Goal: Navigation & Orientation: Find specific page/section

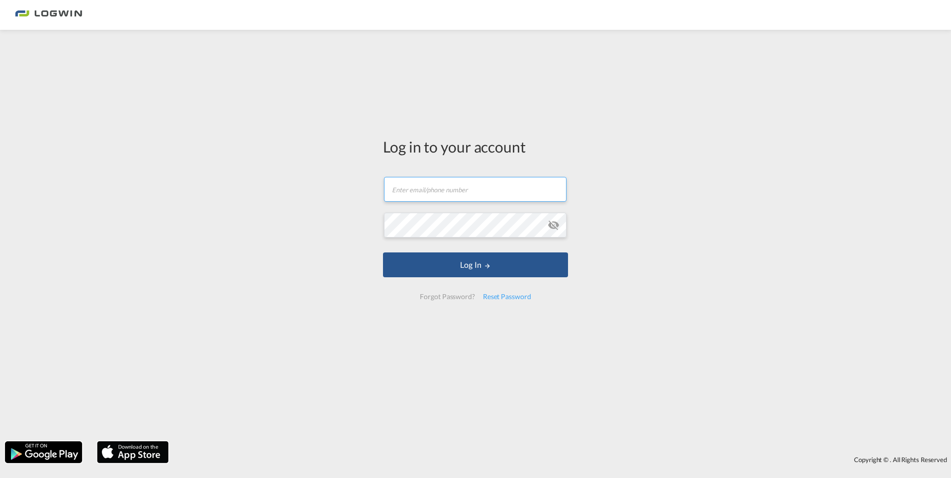
click at [464, 181] on input "text" at bounding box center [475, 189] width 182 height 25
paste input "YLOGN0000022"
type input "YLOGN0000022"
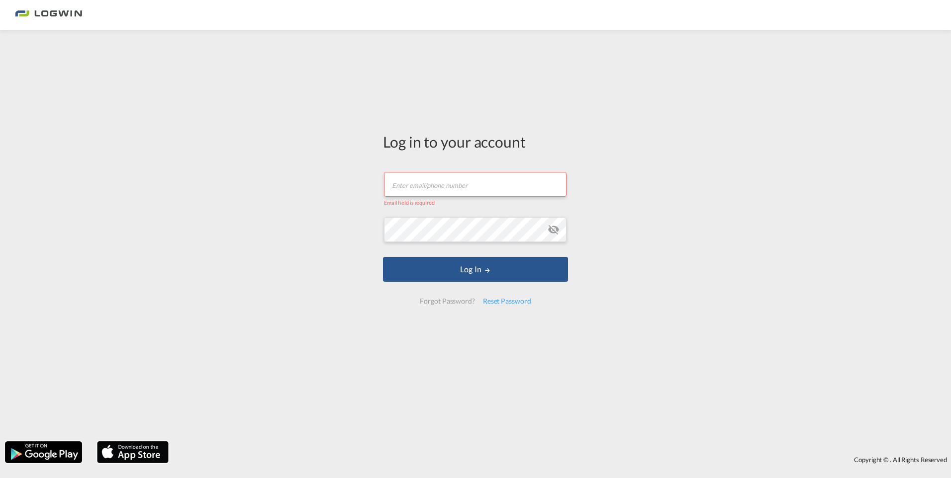
click at [421, 187] on input "text" at bounding box center [475, 184] width 182 height 25
paste input "YLOGN0000022"
drag, startPoint x: 831, startPoint y: 236, endPoint x: 624, endPoint y: 210, distance: 209.0
click at [826, 236] on div "Log in to your account YLOGN0000022 Email must be a valid e-mail address Passwo…" at bounding box center [475, 236] width 951 height 402
drag, startPoint x: 457, startPoint y: 185, endPoint x: 242, endPoint y: 160, distance: 216.4
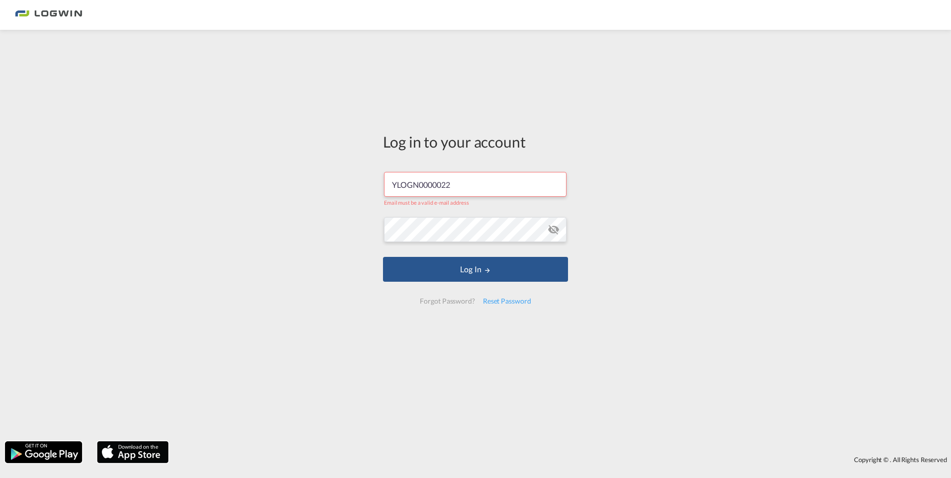
click at [242, 160] on div "Log in to your account YLOGN0000022 Email must be a valid e-mail address Passwo…" at bounding box center [475, 236] width 951 height 402
paste input "[PERSON_NAME][EMAIL_ADDRESS][PERSON_NAME][DOMAIN_NAME]"
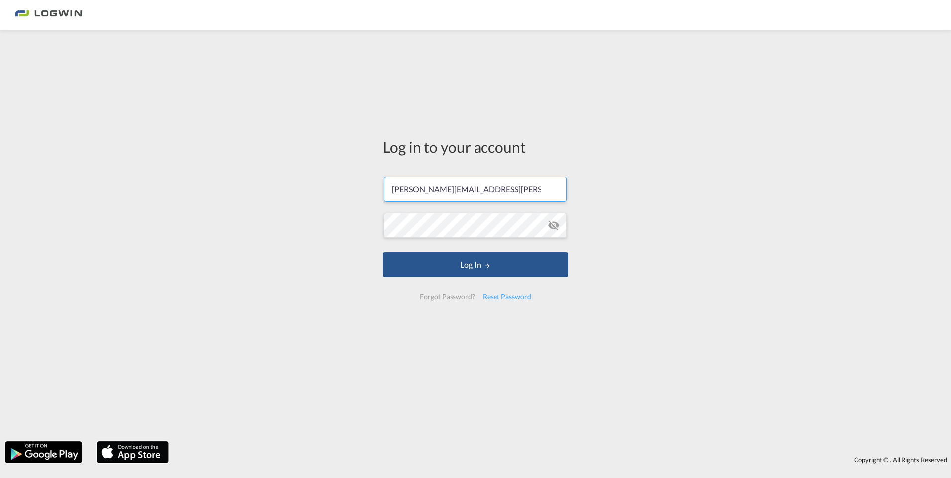
type input "[PERSON_NAME][EMAIL_ADDRESS][PERSON_NAME][DOMAIN_NAME]"
click at [494, 257] on button "Log In" at bounding box center [475, 265] width 185 height 25
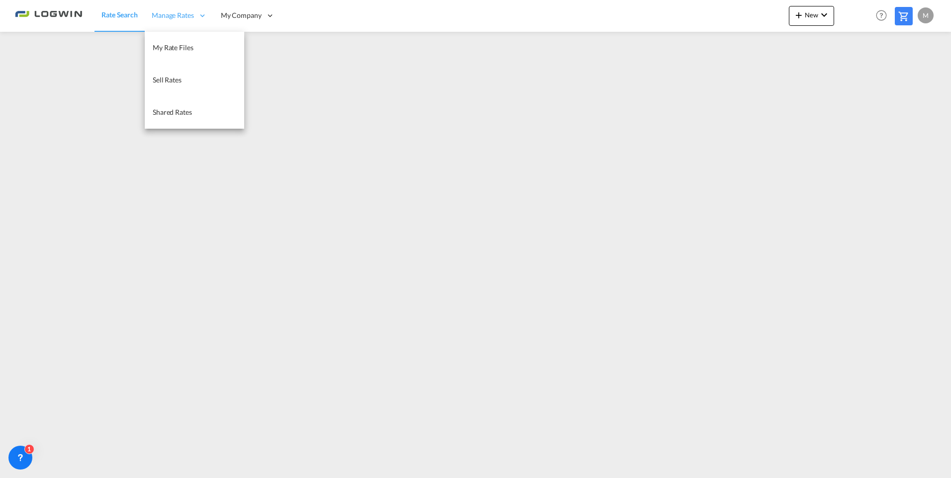
click at [195, 11] on div "Manage Rates" at bounding box center [179, 16] width 69 height 32
click at [171, 46] on span "My Rate Files" at bounding box center [173, 47] width 41 height 8
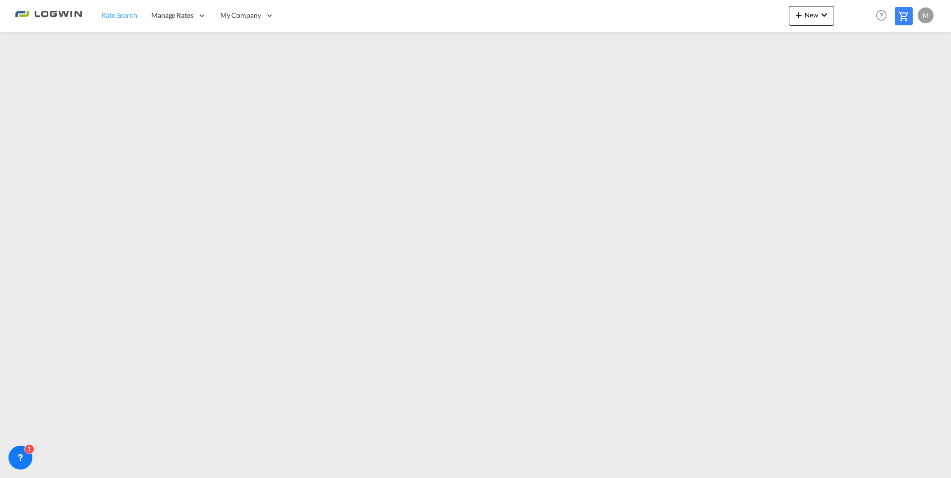
click at [100, 14] on link "Rate Search" at bounding box center [119, 16] width 50 height 32
